Goal: Information Seeking & Learning: Learn about a topic

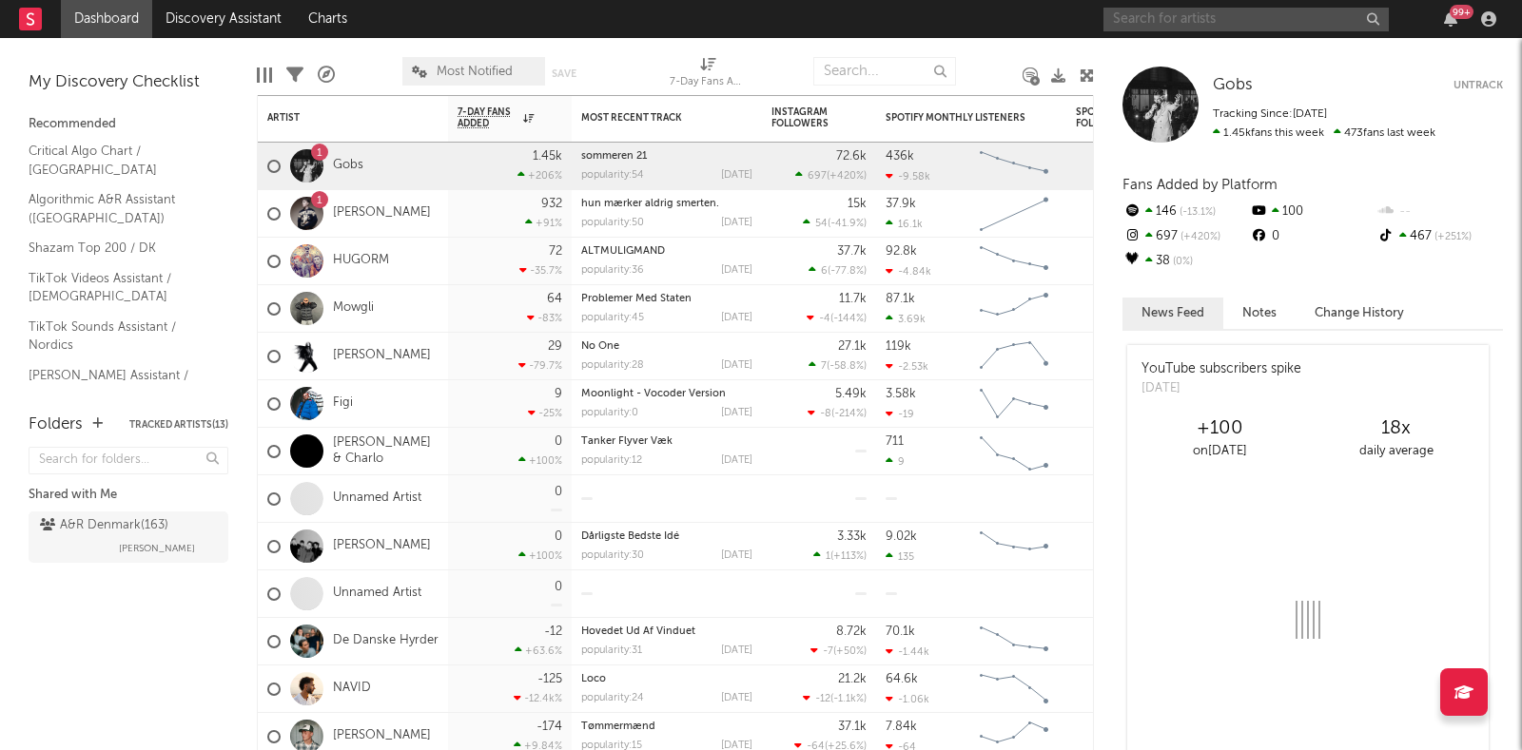
click at [1234, 21] on input "text" at bounding box center [1245, 20] width 285 height 24
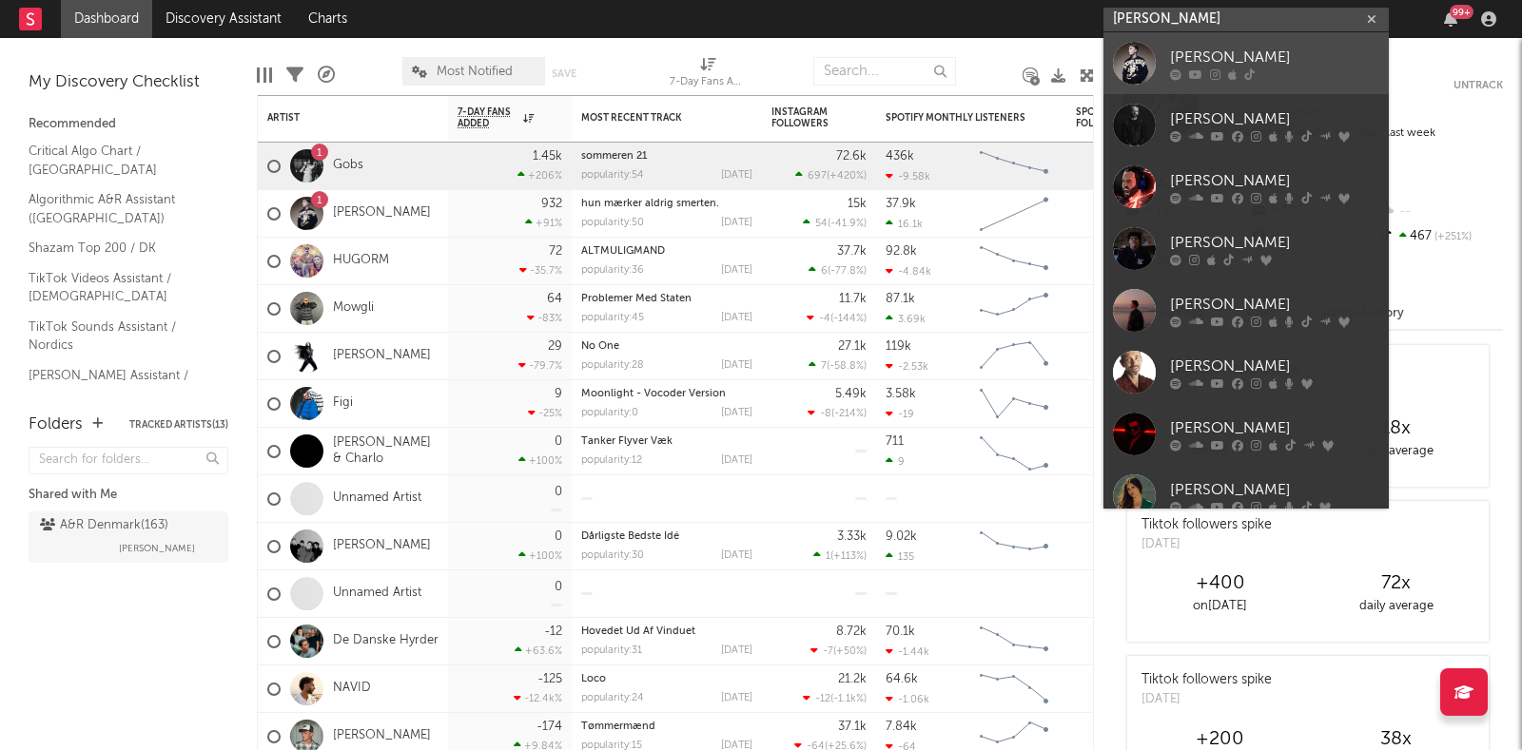
type input "[PERSON_NAME]"
click at [1215, 61] on div "[PERSON_NAME]" at bounding box center [1274, 57] width 209 height 23
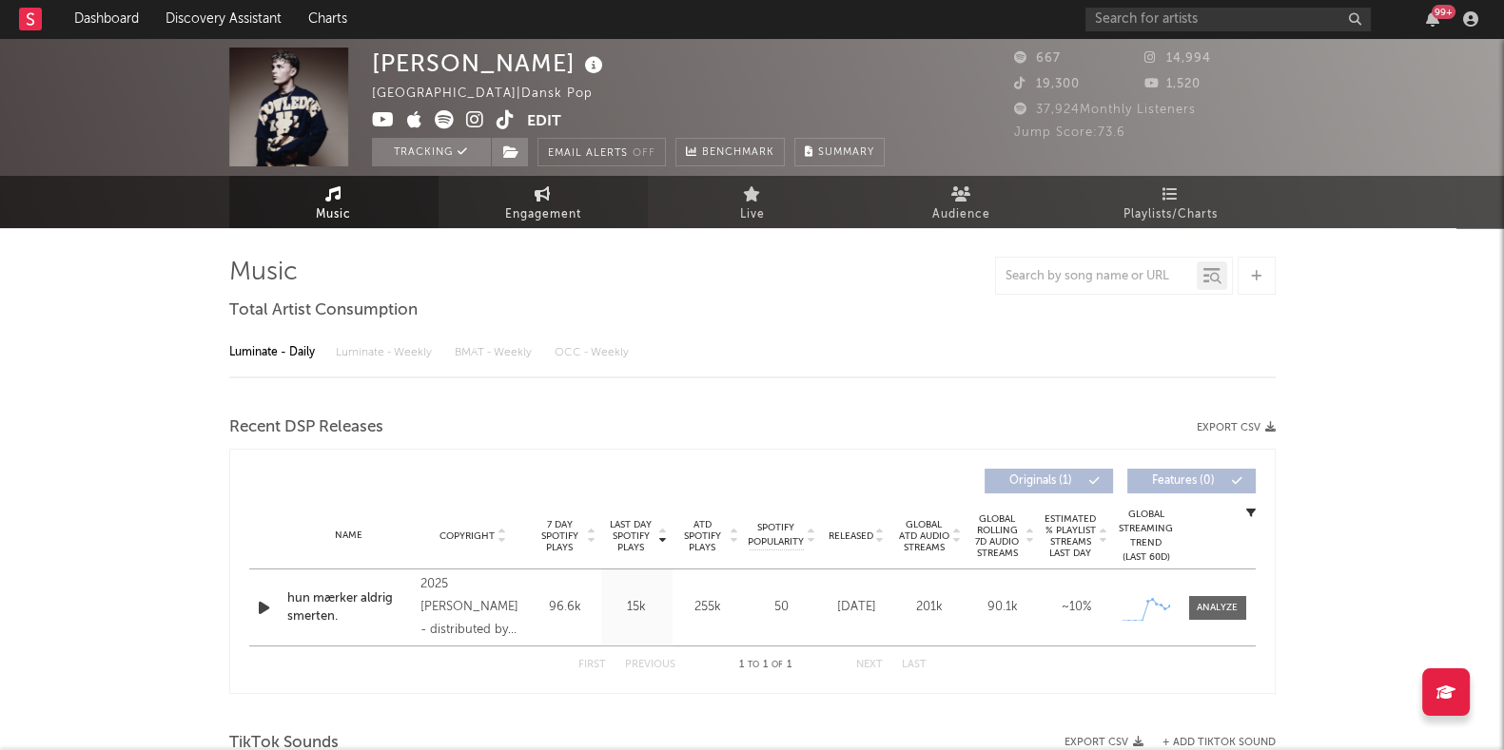
select select "1w"
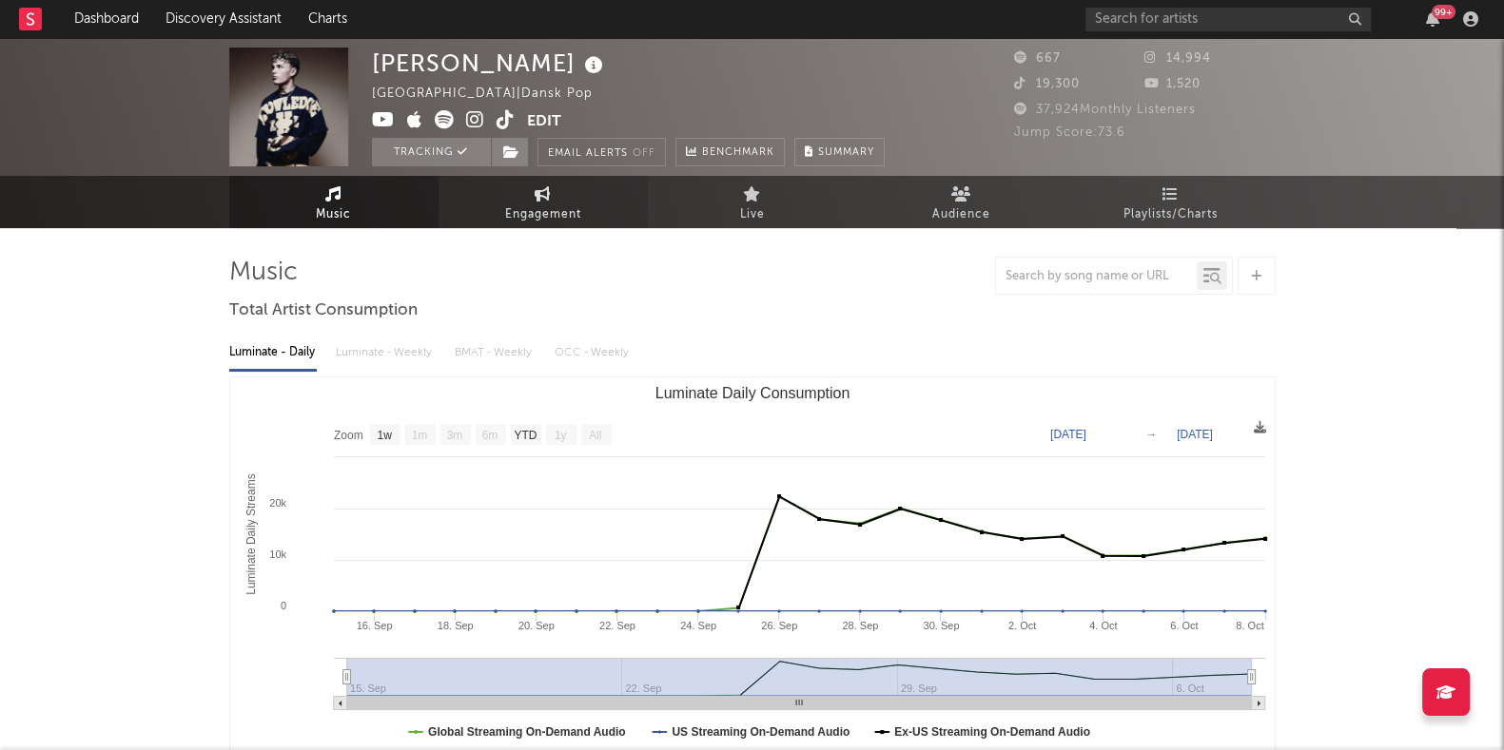
click at [527, 209] on span "Engagement" at bounding box center [543, 215] width 76 height 23
select select "1w"
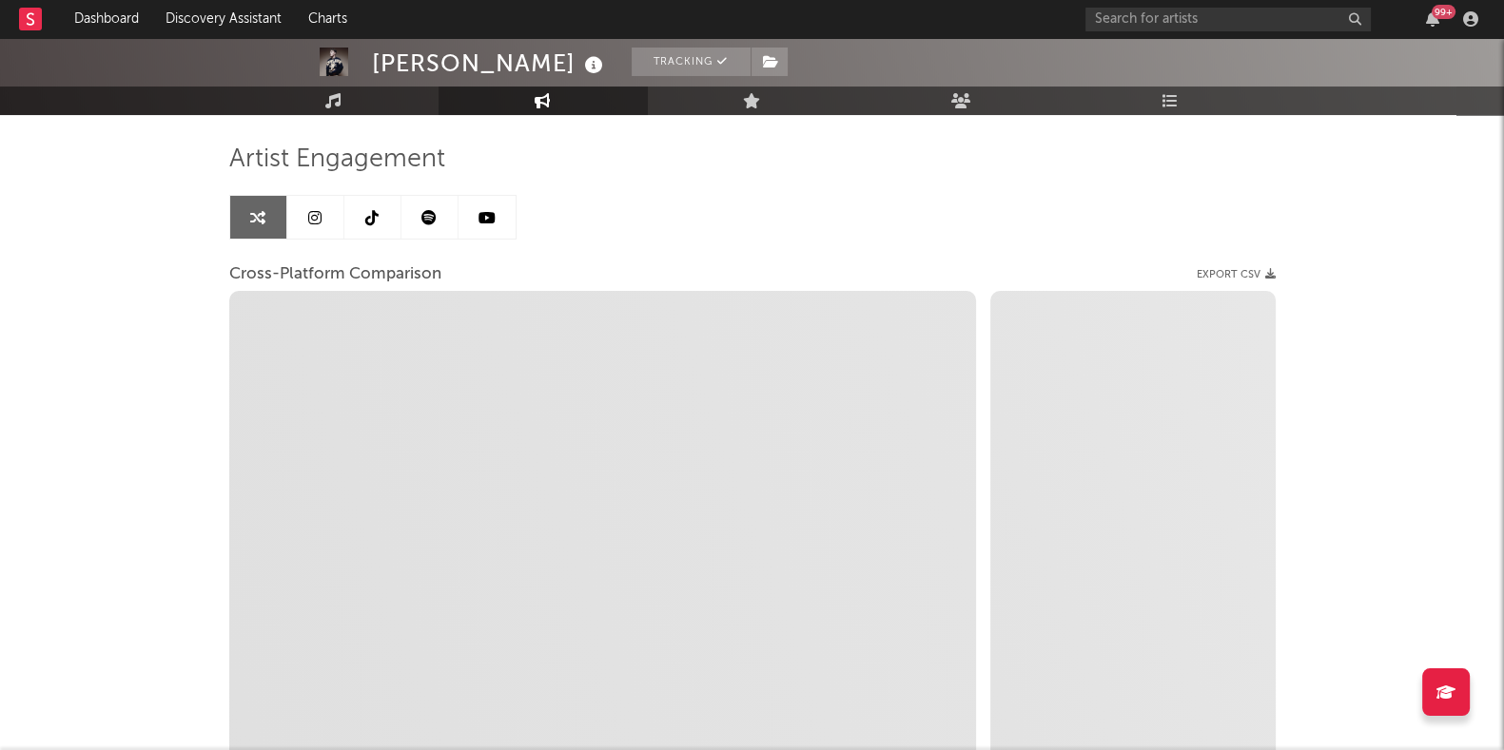
scroll to position [151, 0]
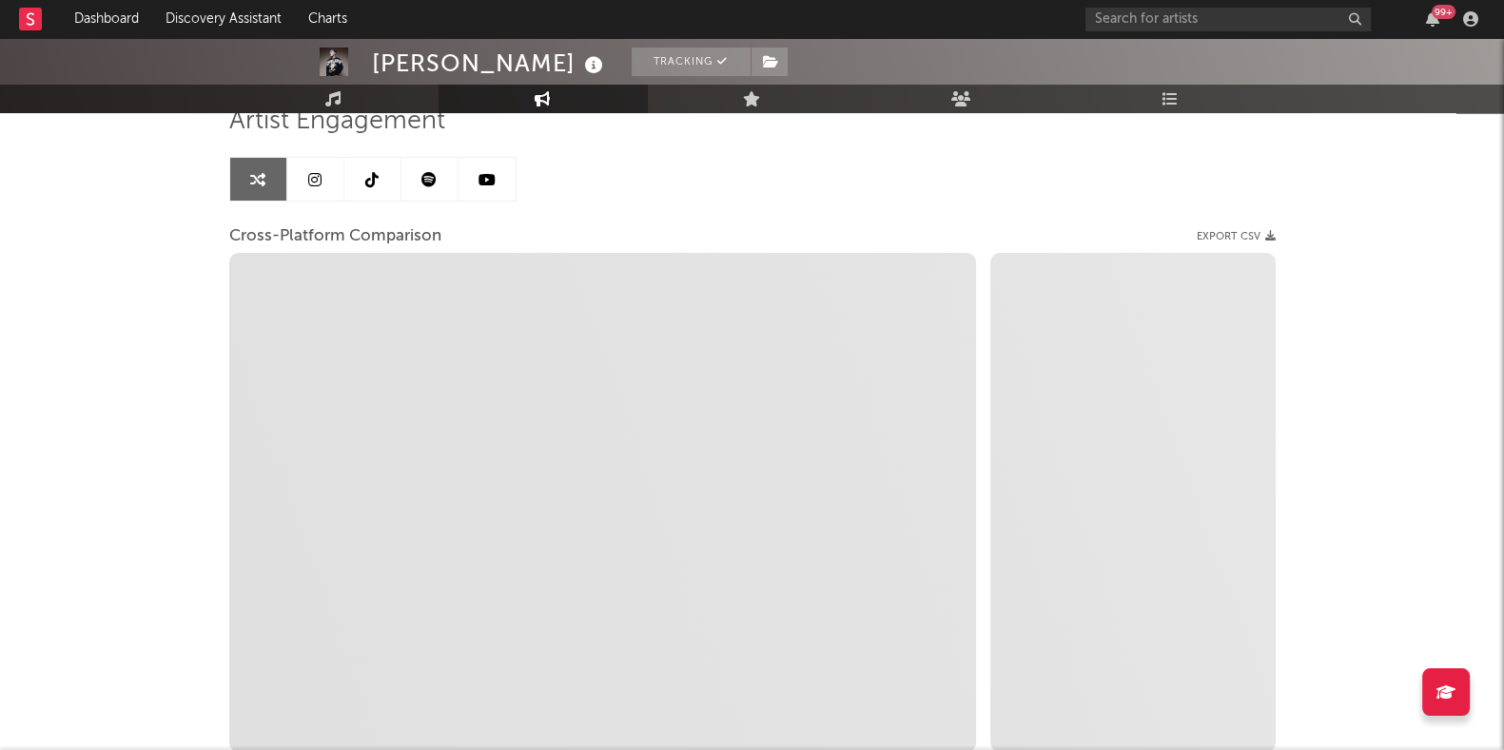
select select "1m"
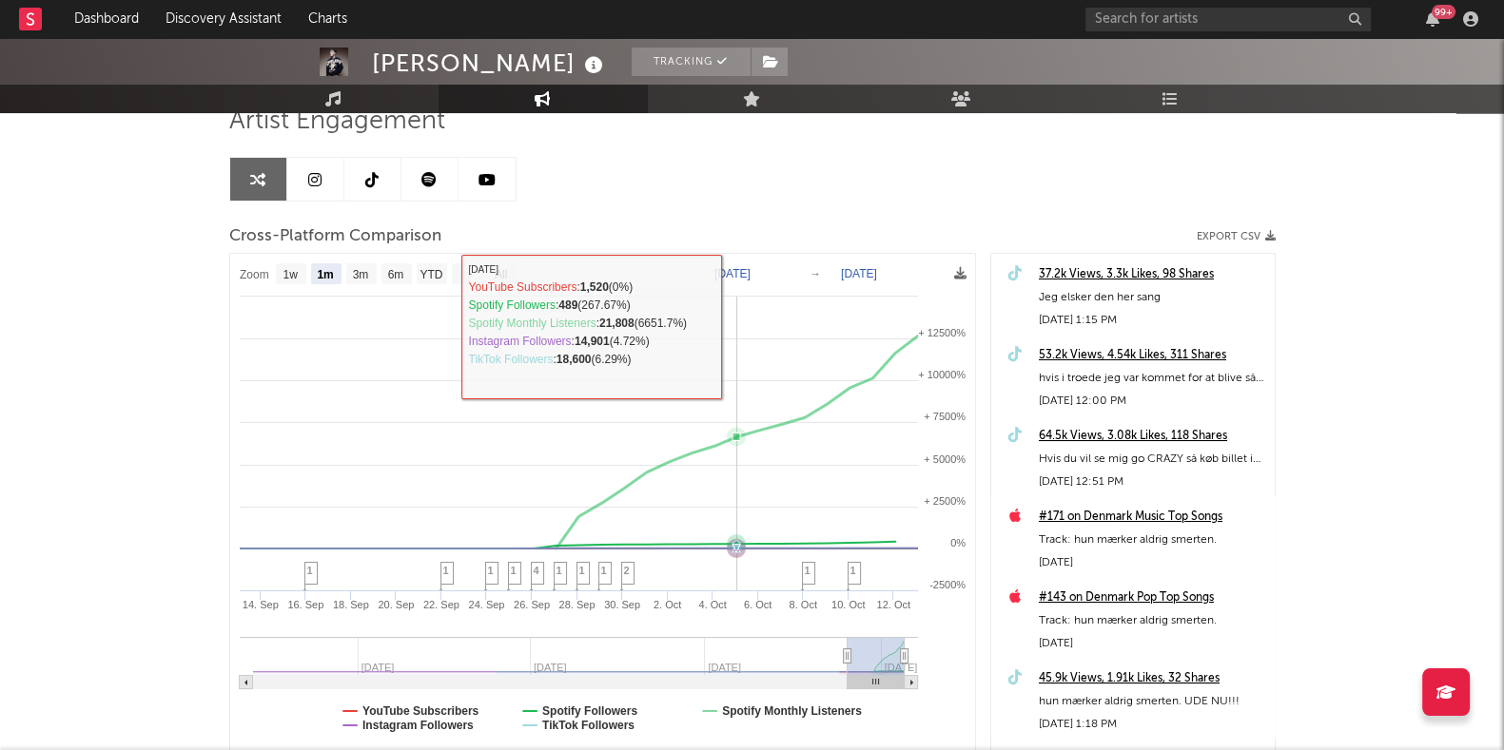
click at [733, 301] on rect at bounding box center [602, 502] width 745 height 497
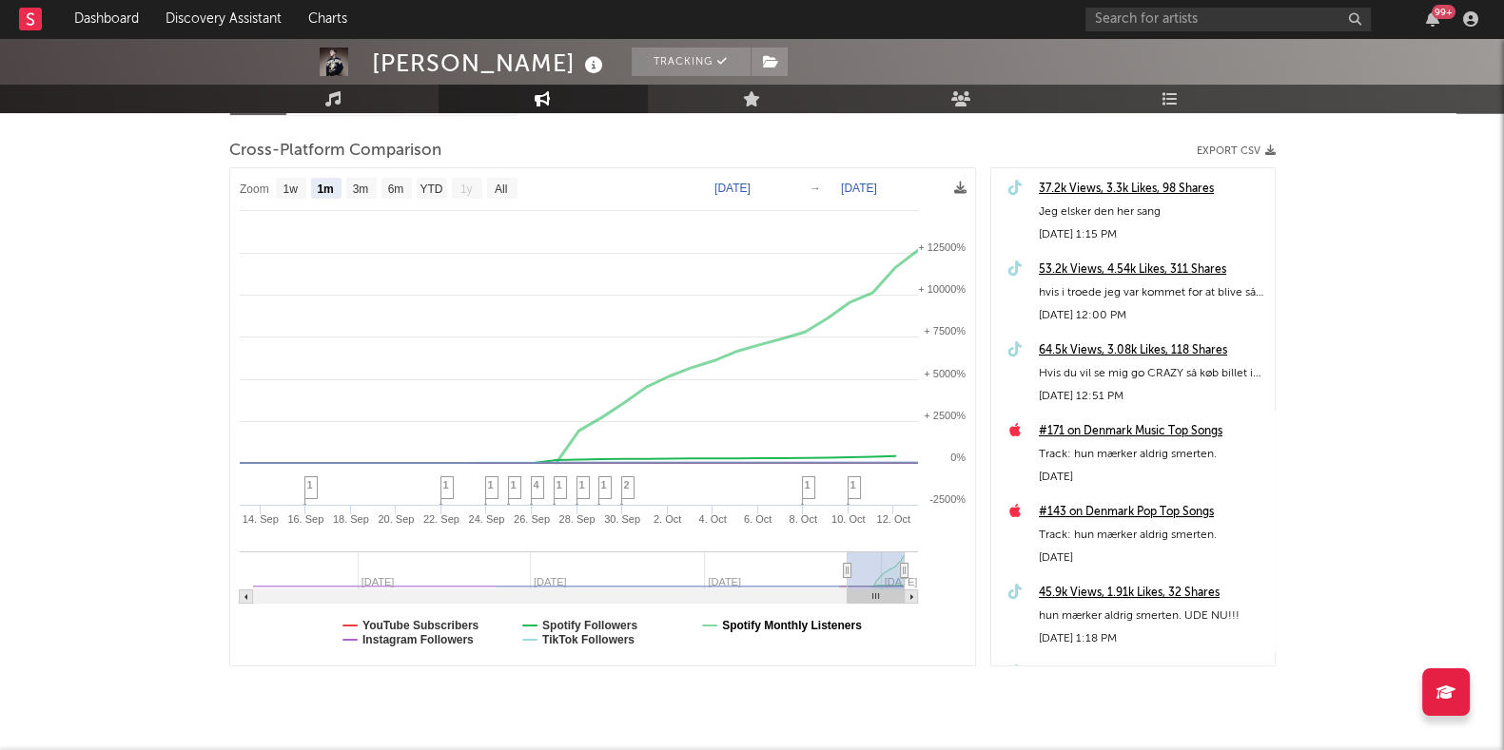
click at [803, 619] on text "Spotify Monthly Listeners" at bounding box center [792, 625] width 140 height 13
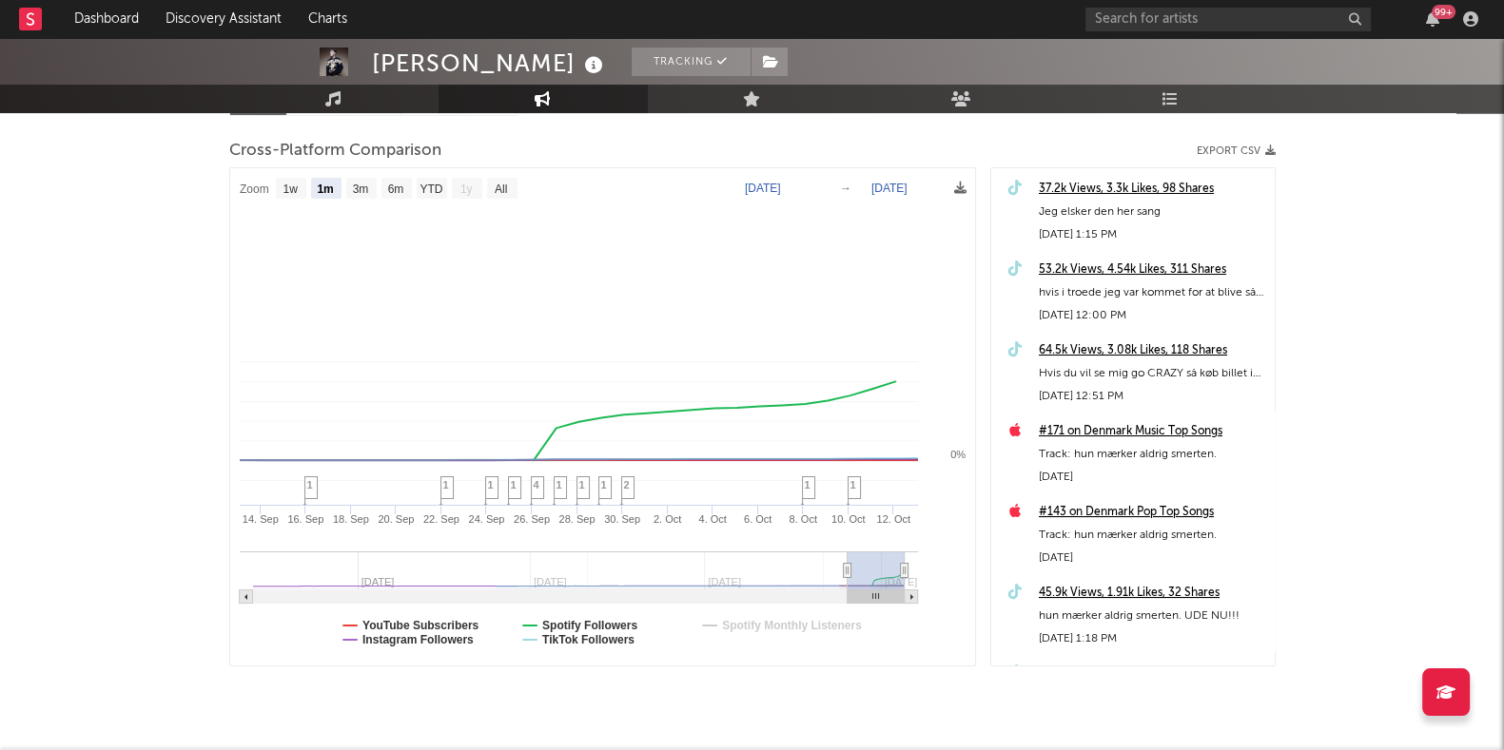
select select "1m"
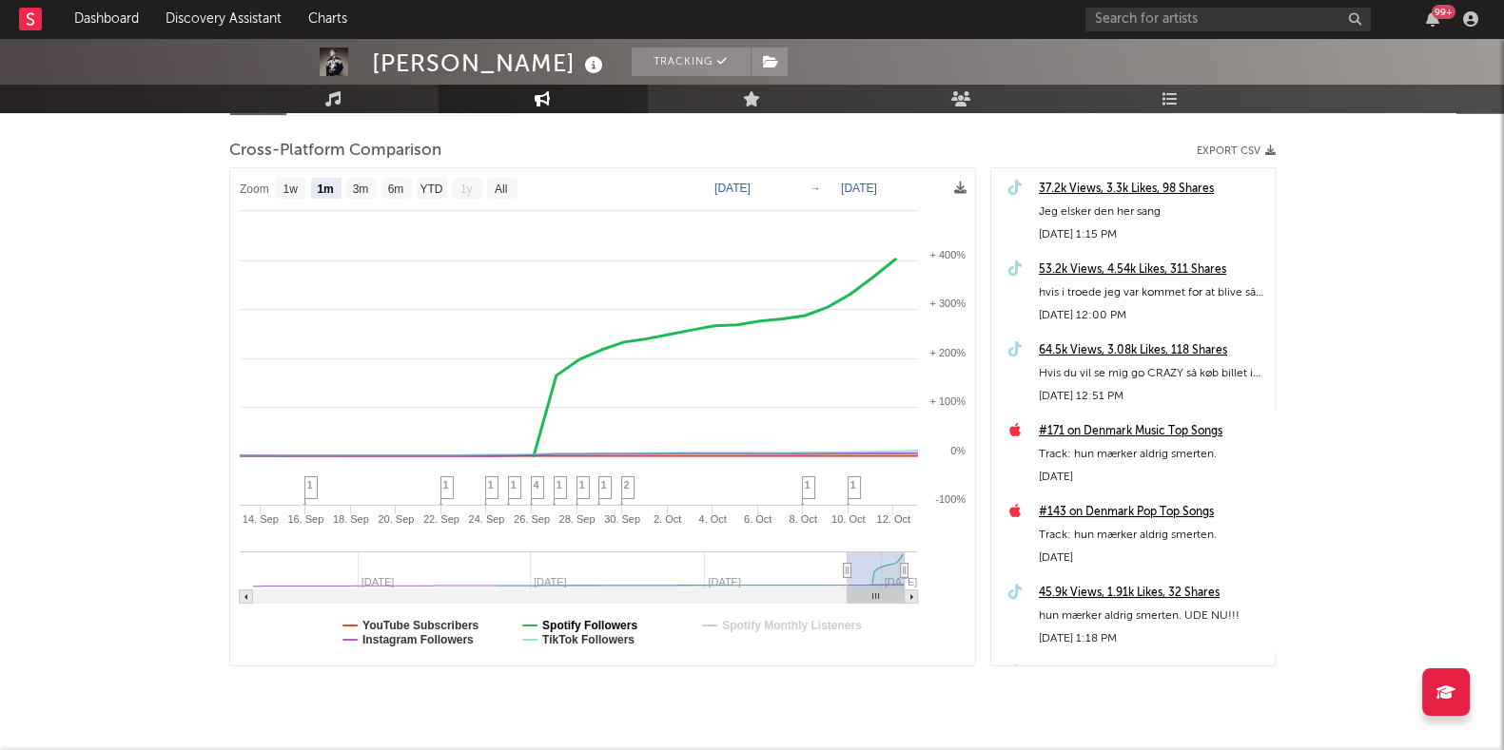
click at [605, 619] on text "Spotify Followers" at bounding box center [589, 625] width 95 height 13
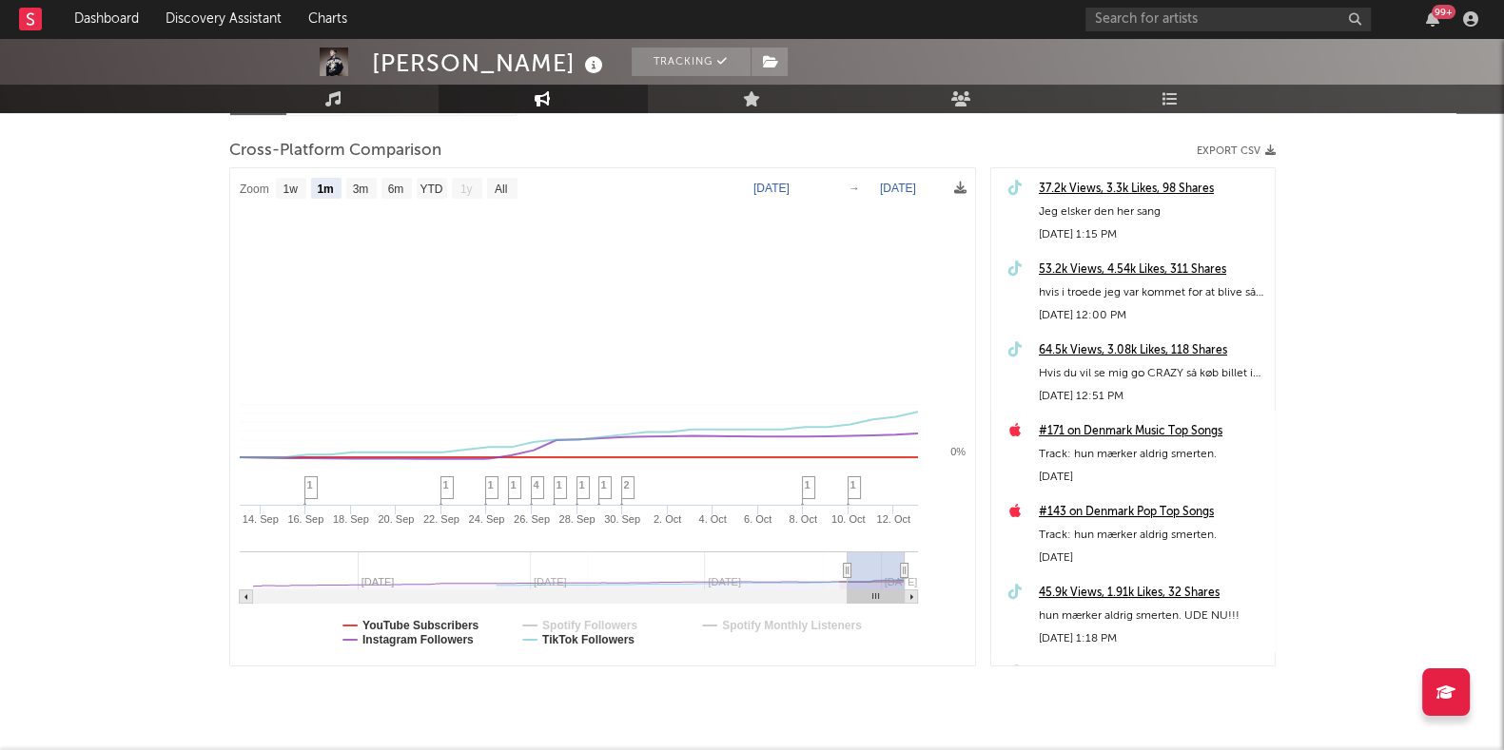
select select "1m"
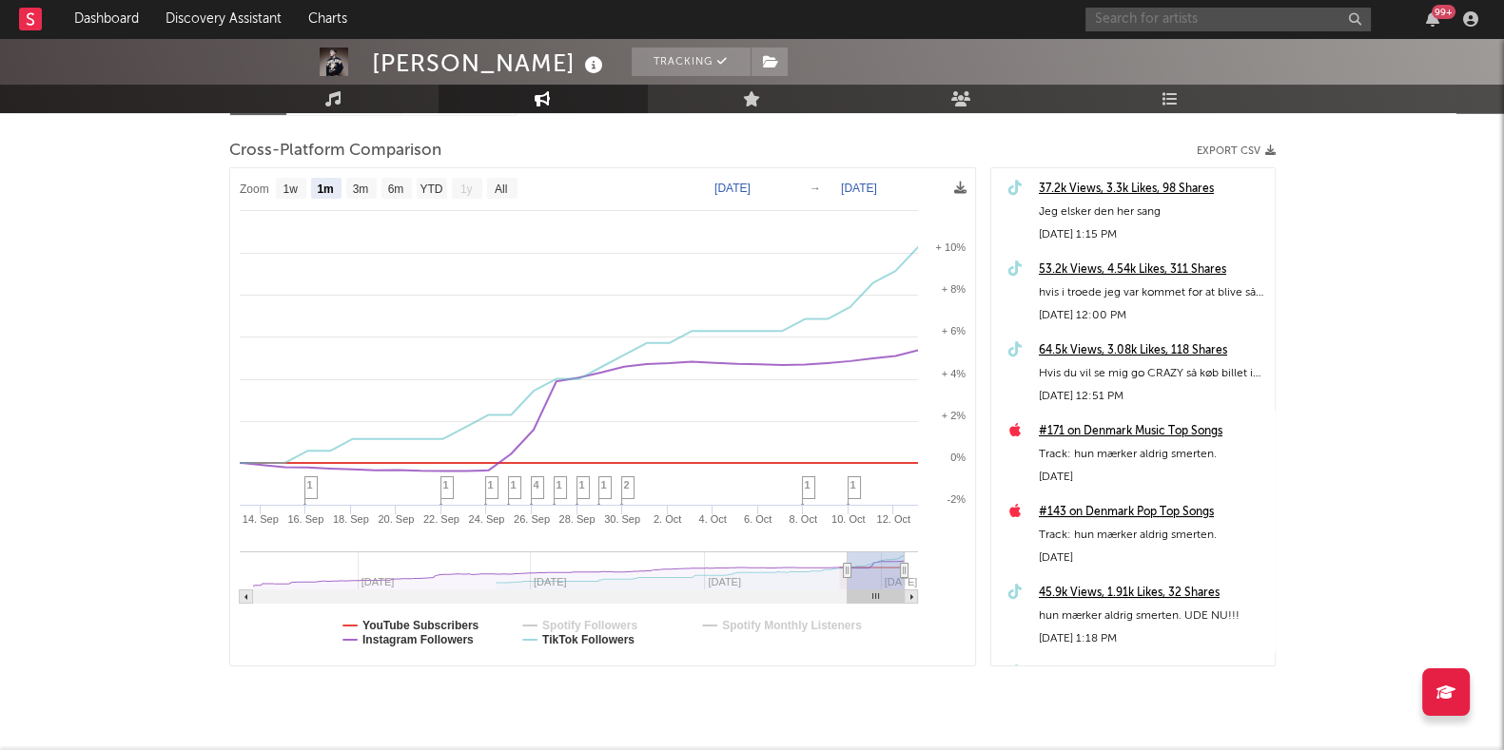
click at [1194, 24] on input "text" at bounding box center [1227, 20] width 285 height 24
type input "[PERSON_NAME]"
click at [1157, 15] on input "[PERSON_NAME]" at bounding box center [1227, 20] width 285 height 24
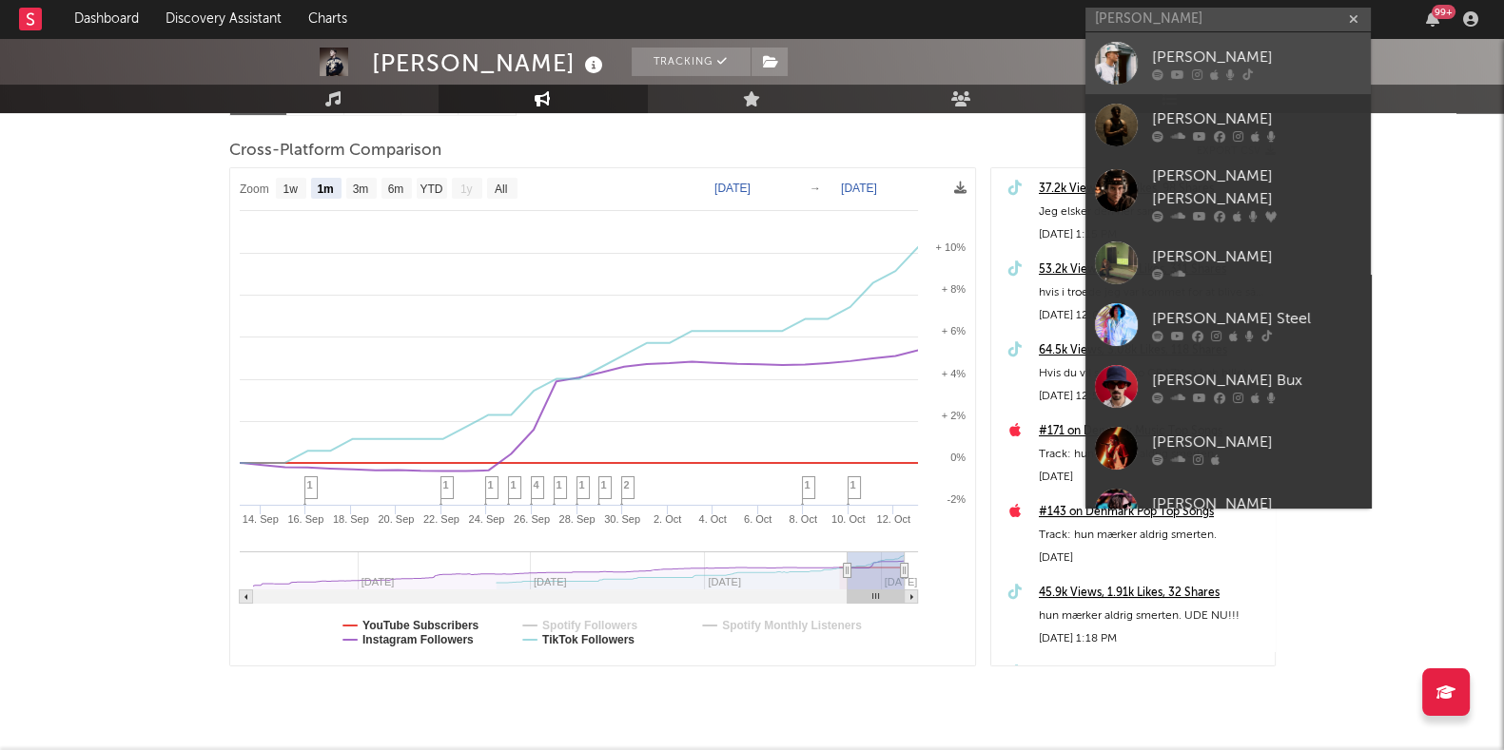
click at [1168, 55] on div "[PERSON_NAME]" at bounding box center [1256, 57] width 209 height 23
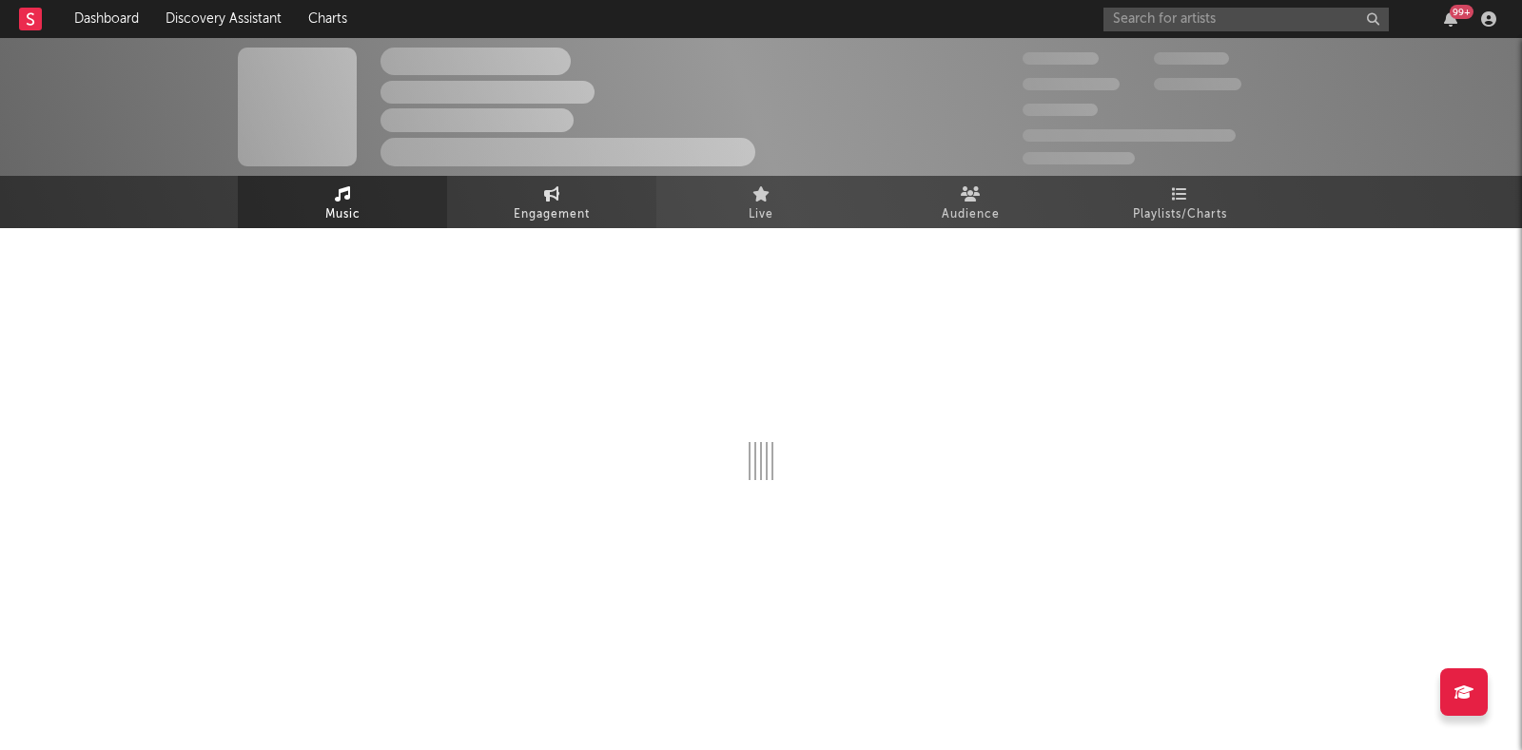
select select "6m"
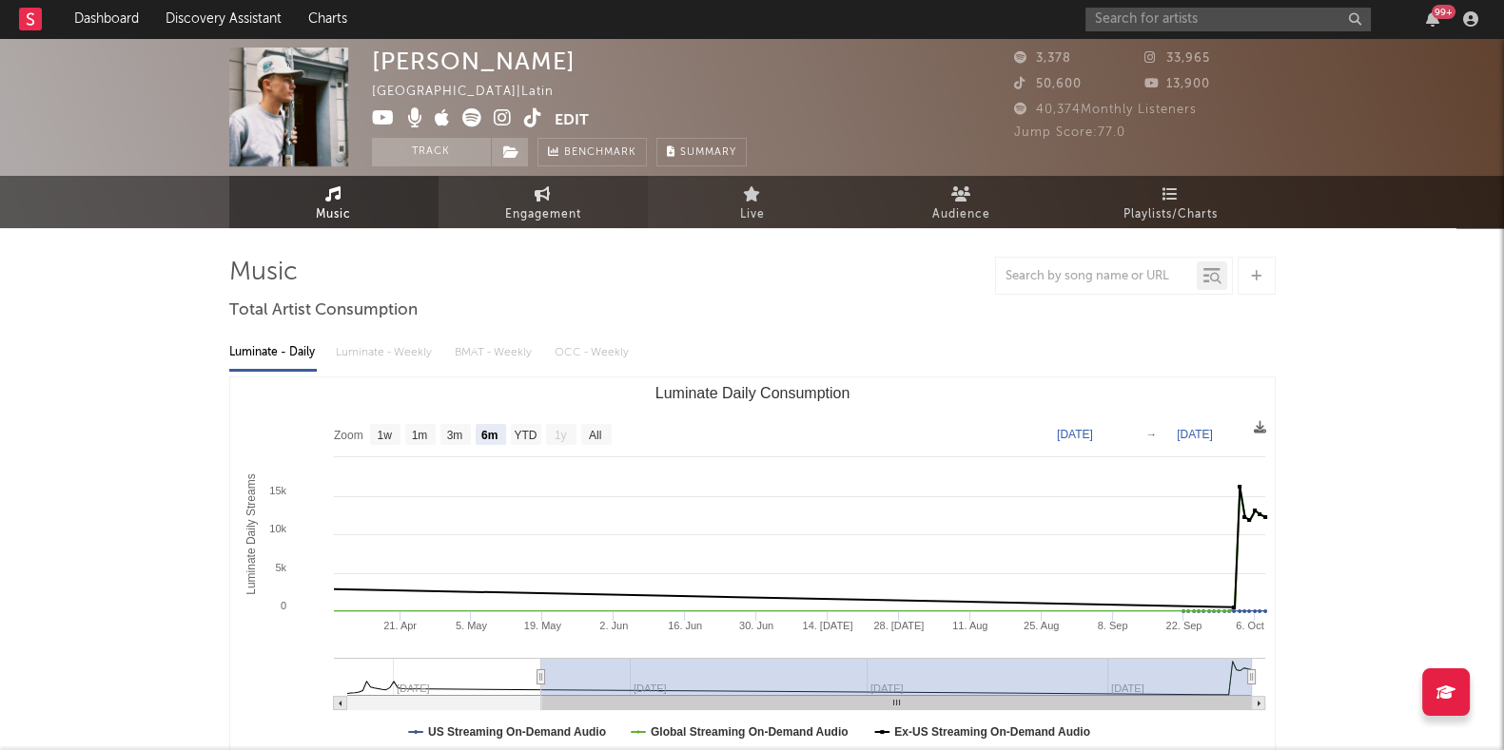
click at [574, 192] on link "Engagement" at bounding box center [542, 202] width 209 height 52
select select "1w"
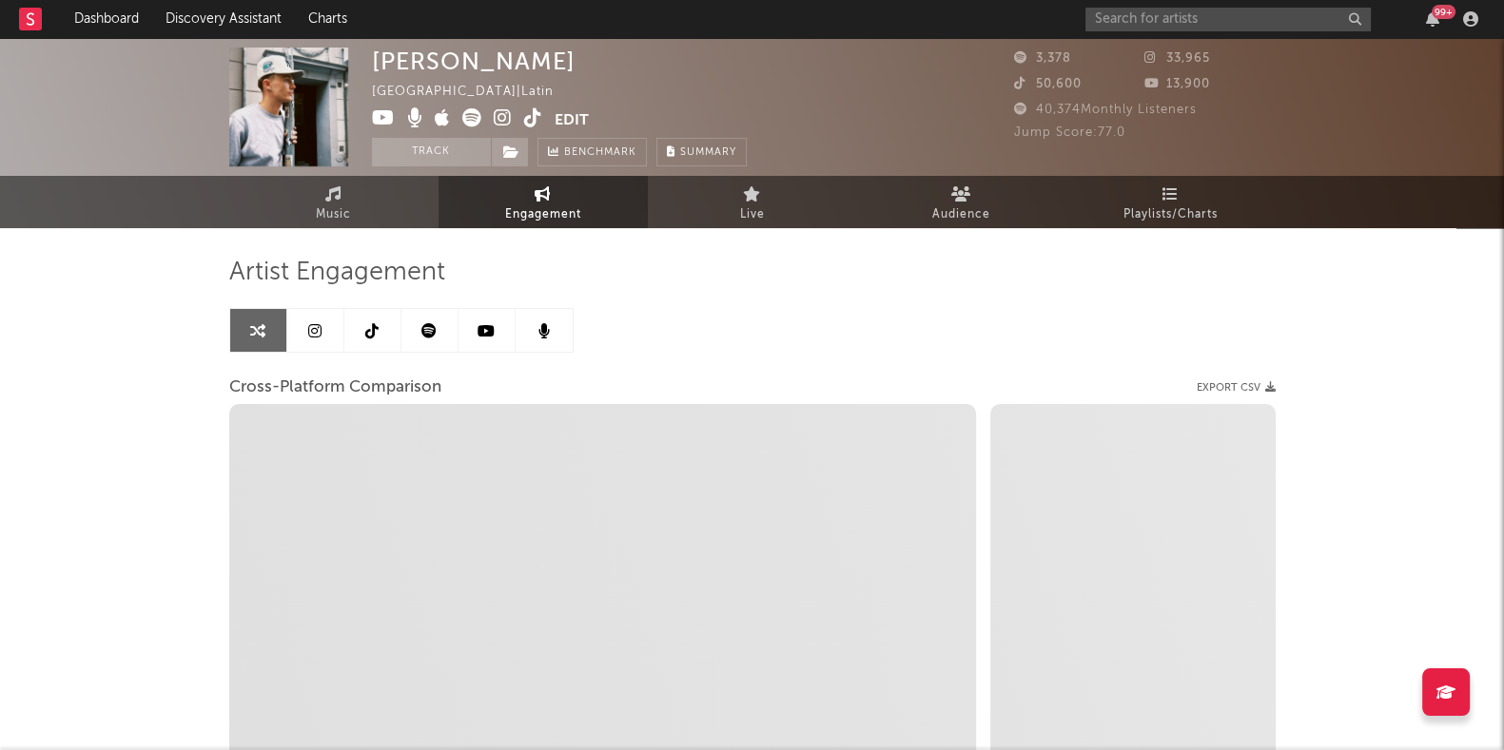
select select "1m"
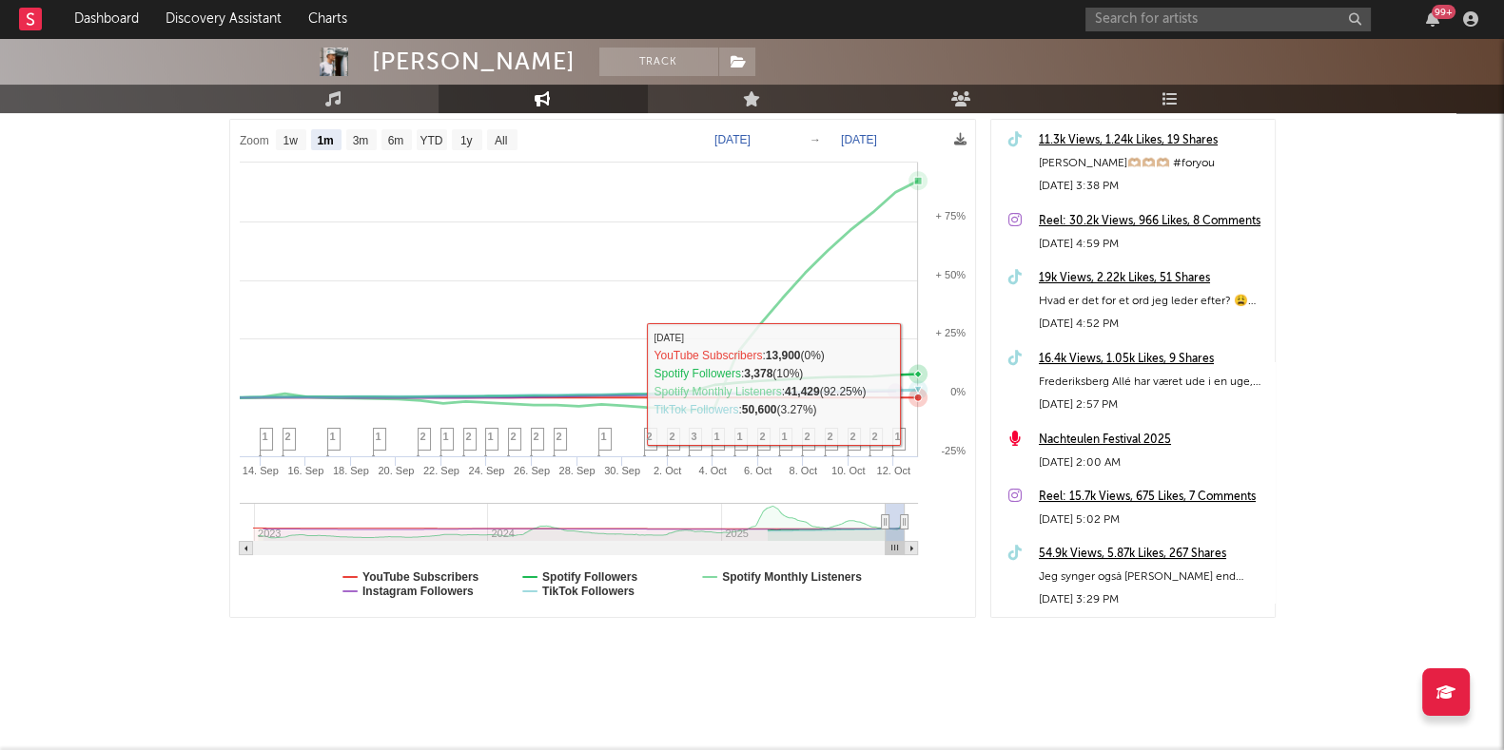
scroll to position [190, 0]
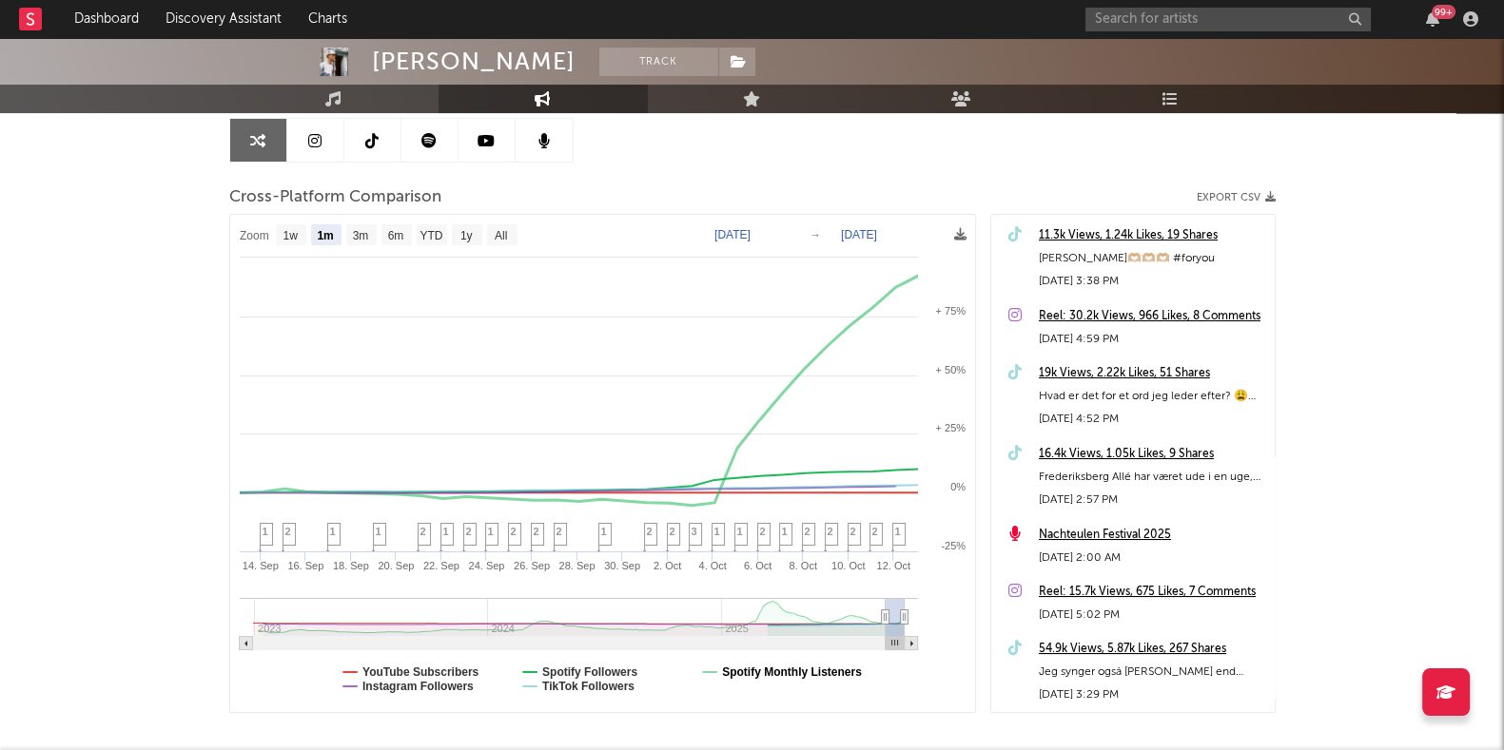
click at [812, 666] on text "Spotify Monthly Listeners" at bounding box center [792, 672] width 140 height 13
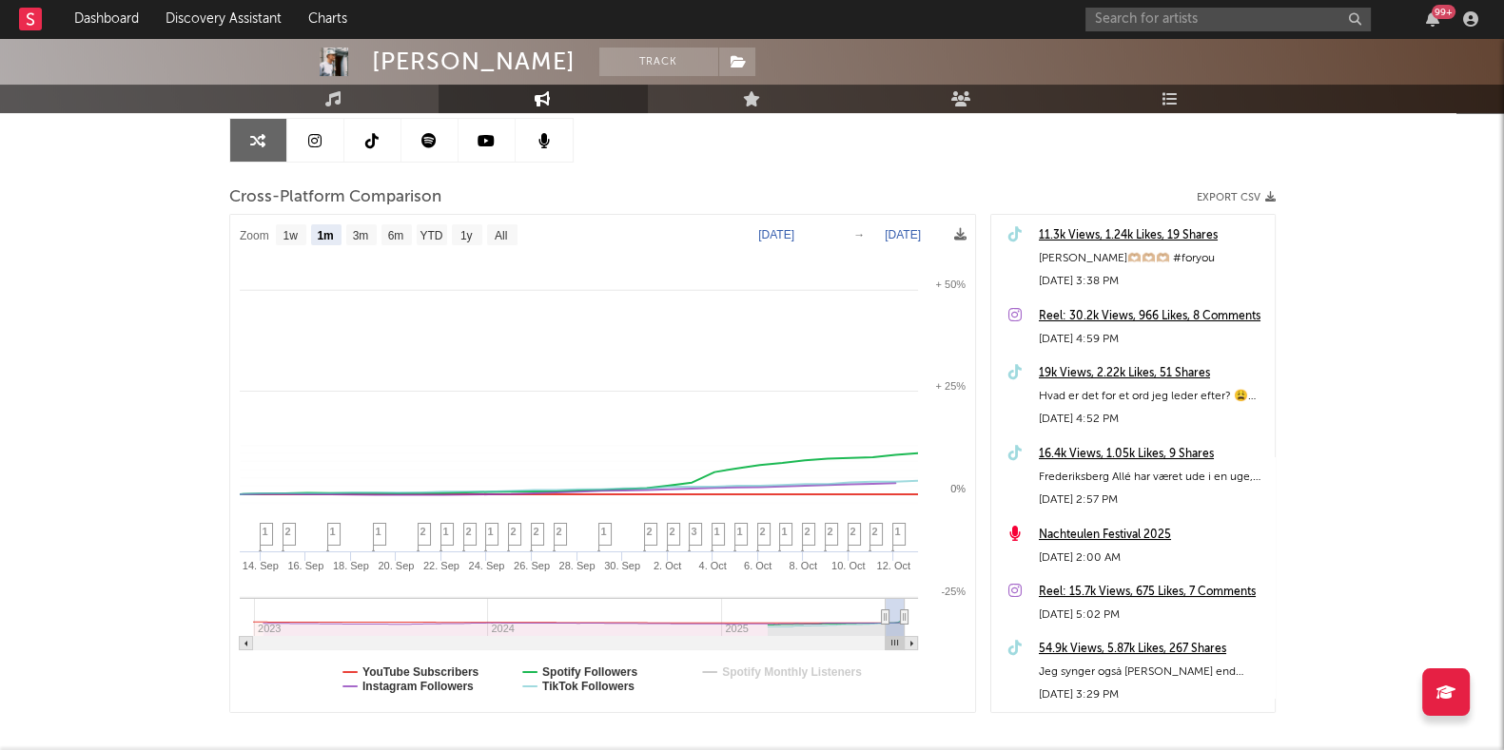
select select "1m"
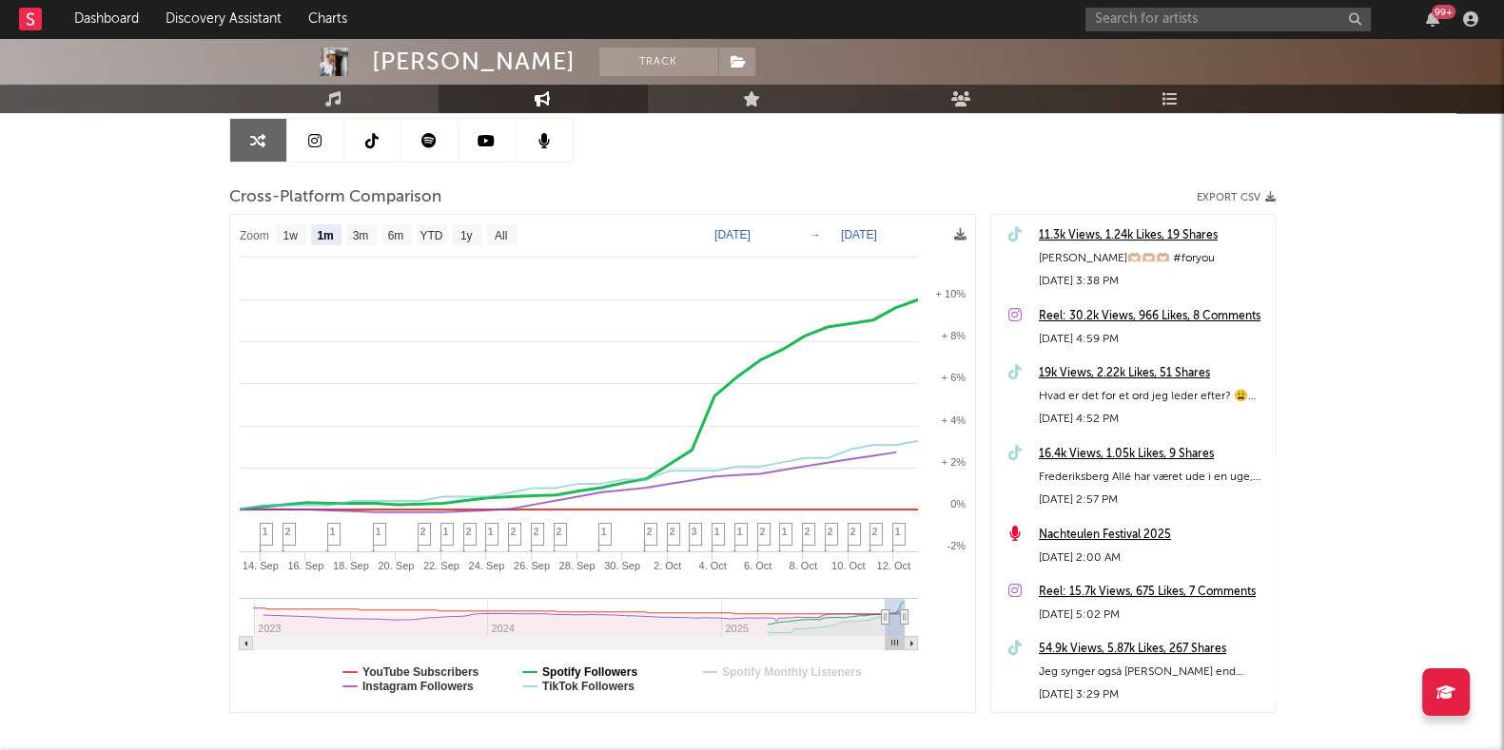
click at [608, 669] on text "Spotify Followers" at bounding box center [589, 672] width 95 height 13
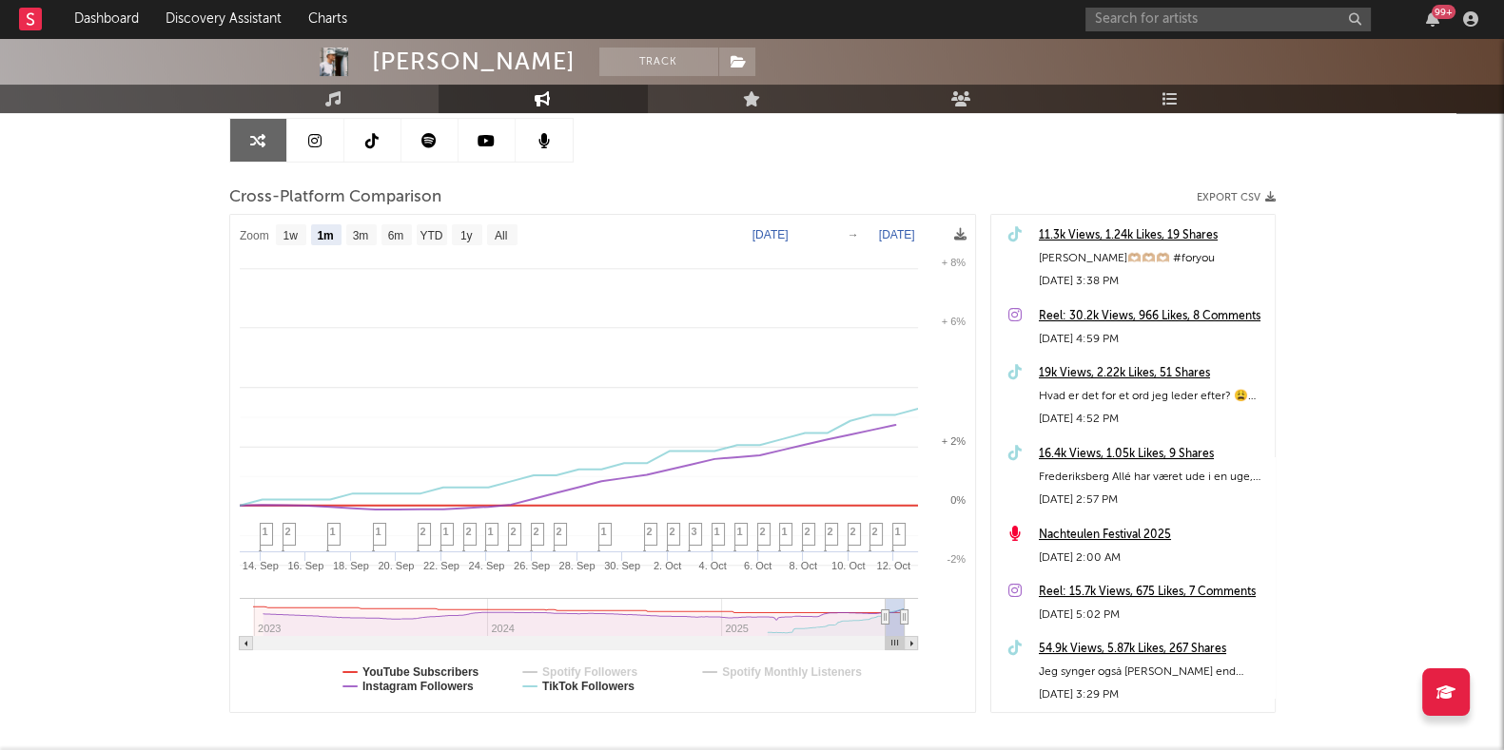
click at [608, 669] on text "Spotify Followers" at bounding box center [589, 672] width 95 height 13
select select "1m"
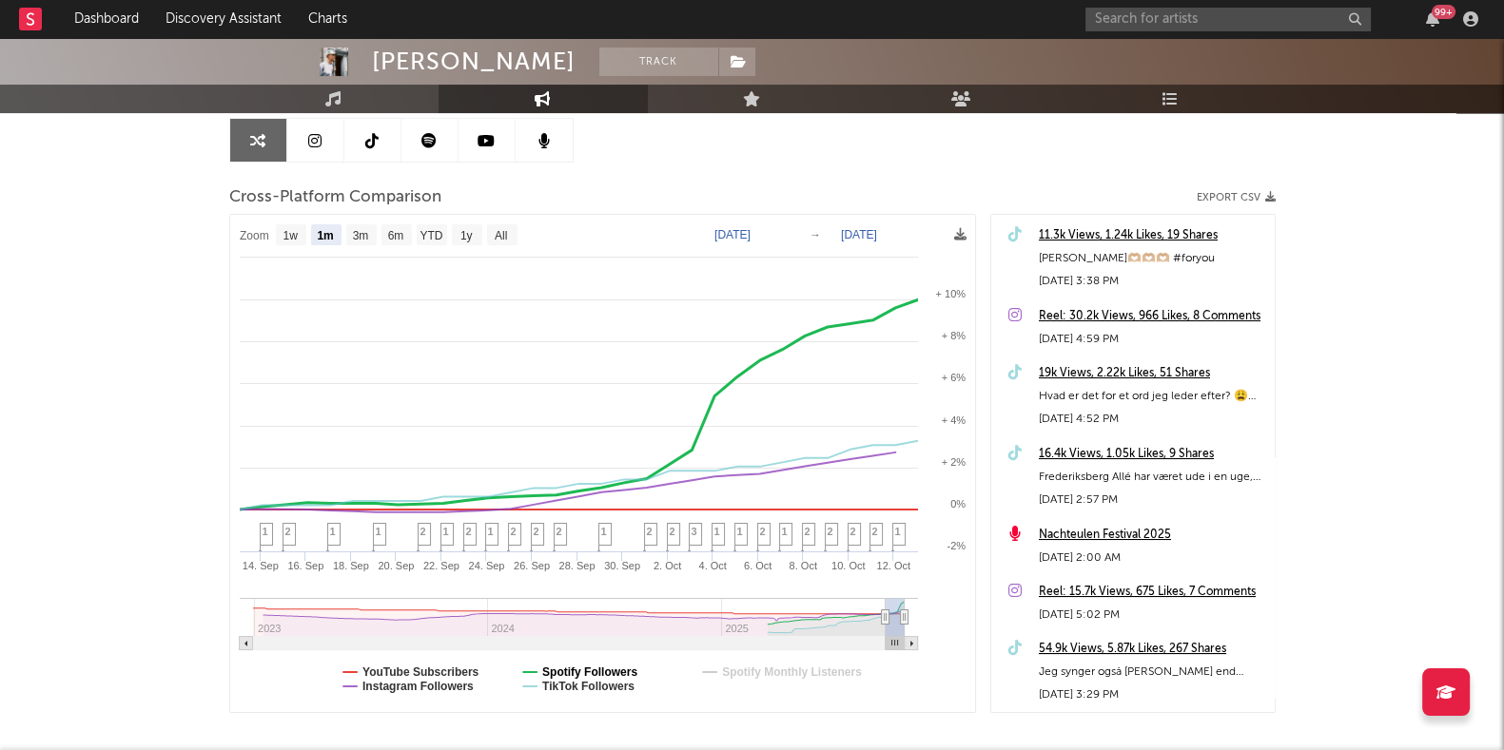
click at [614, 667] on text "Spotify Followers" at bounding box center [589, 672] width 95 height 13
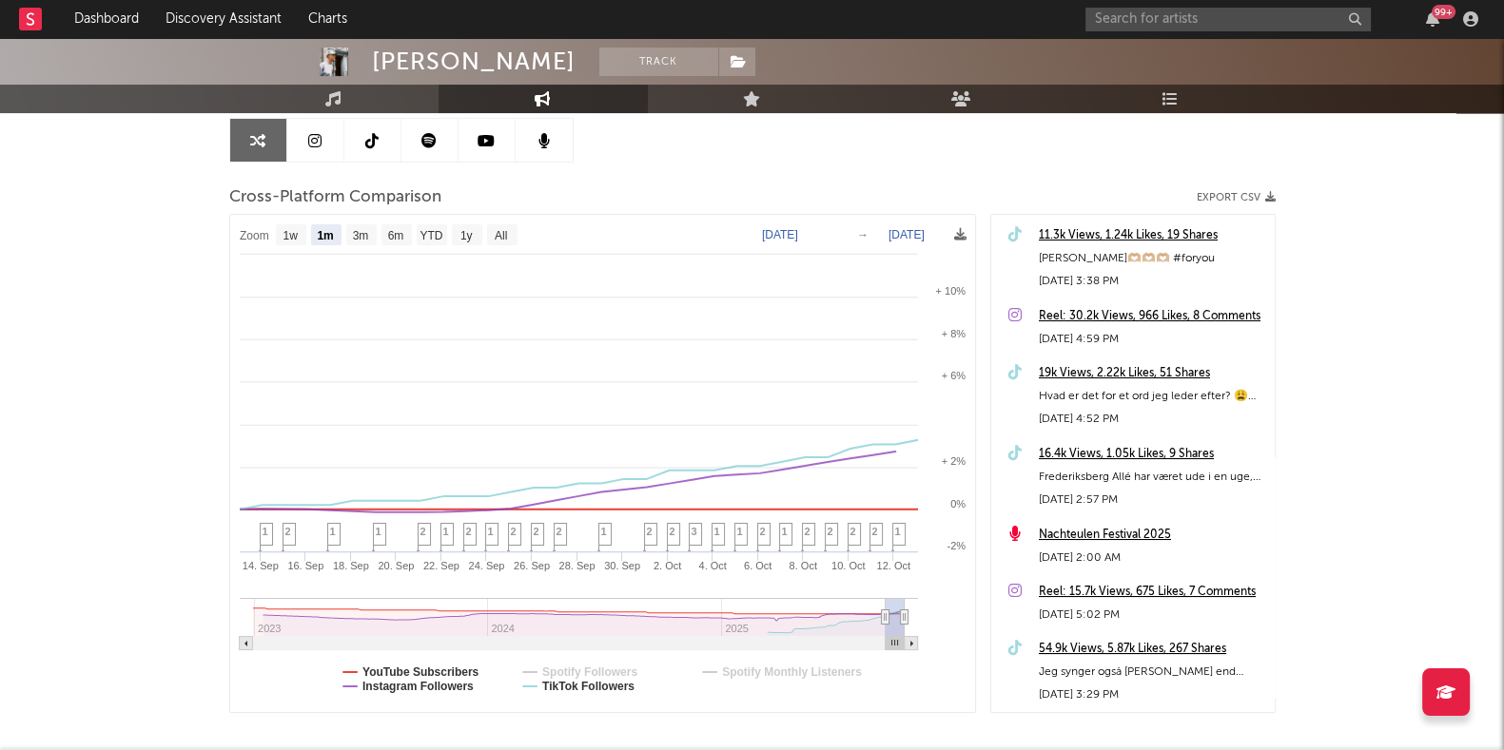
click at [614, 667] on text "Spotify Followers" at bounding box center [589, 672] width 95 height 13
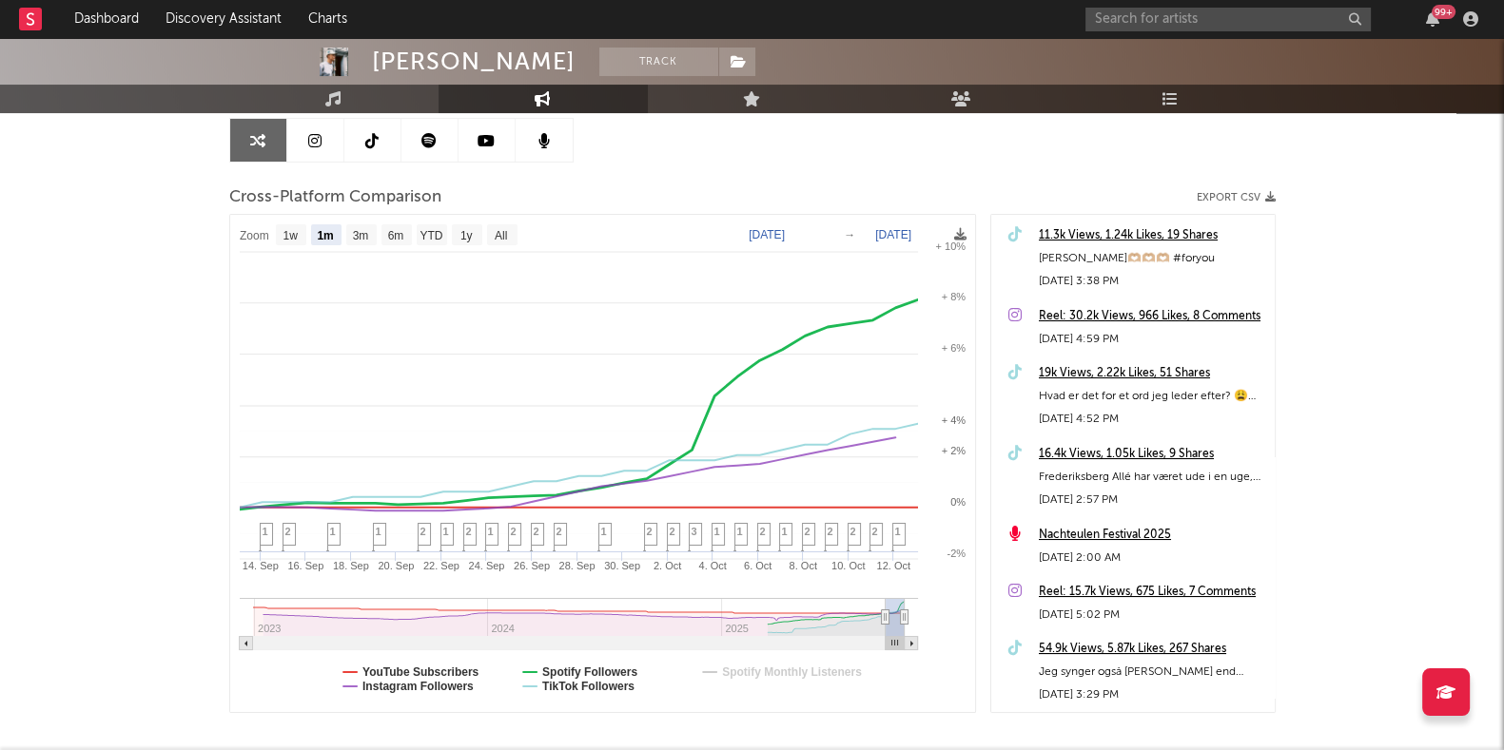
select select "1m"
click at [614, 667] on text "Spotify Followers" at bounding box center [589, 672] width 95 height 13
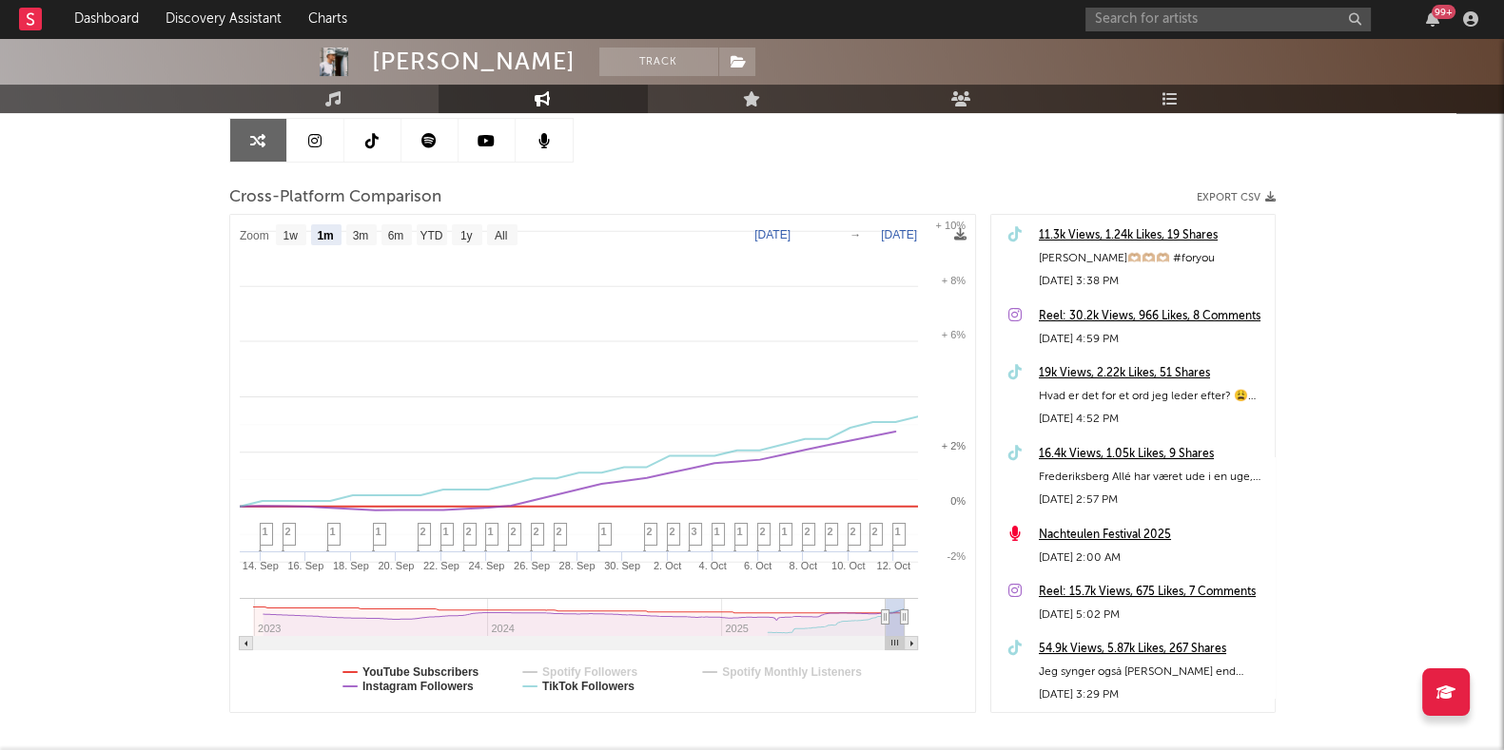
select select "1m"
